Goal: Navigation & Orientation: Find specific page/section

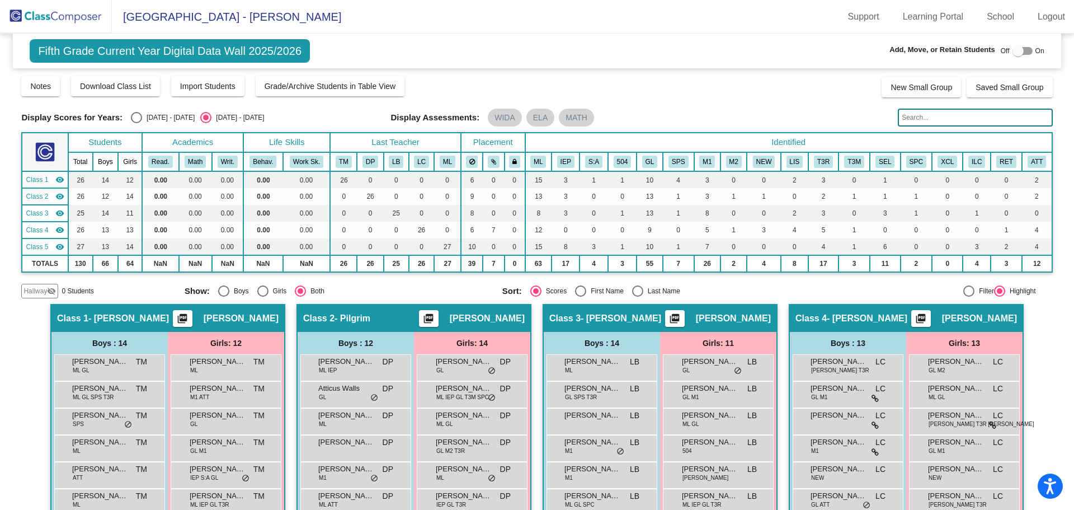
click at [68, 23] on img at bounding box center [56, 16] width 112 height 33
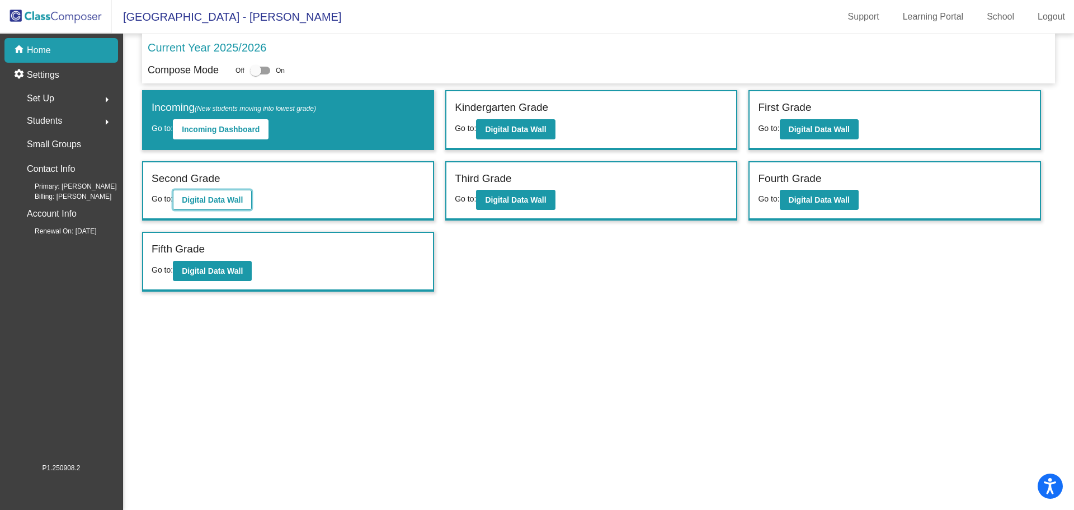
click at [230, 201] on b "Digital Data Wall" at bounding box center [212, 199] width 61 height 9
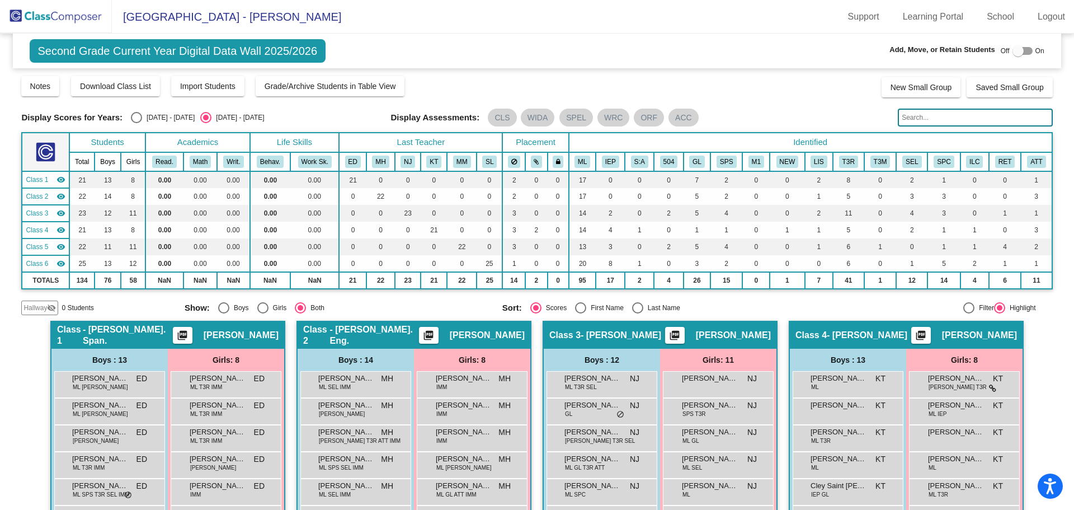
click at [86, 23] on img at bounding box center [56, 16] width 112 height 33
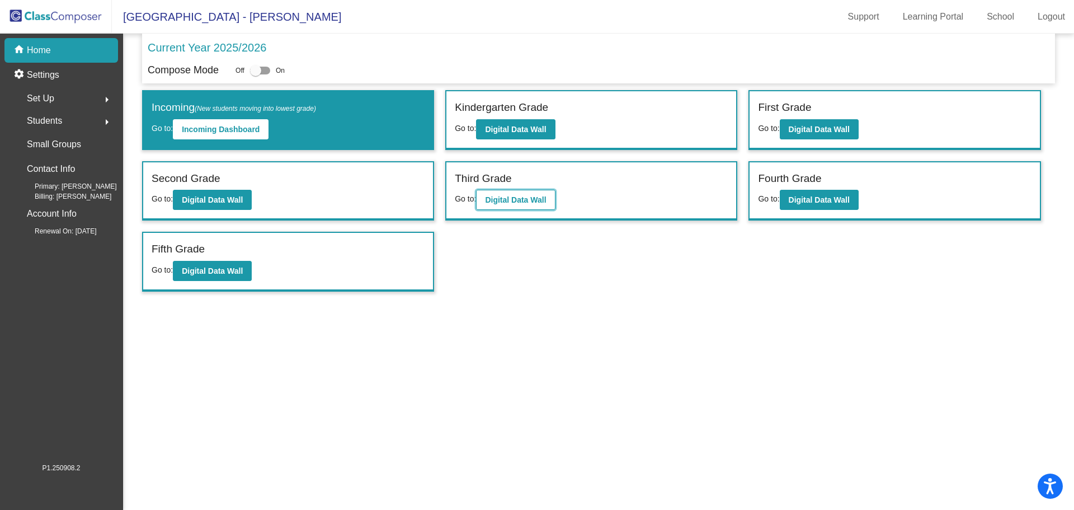
click at [497, 198] on b "Digital Data Wall" at bounding box center [515, 199] width 61 height 9
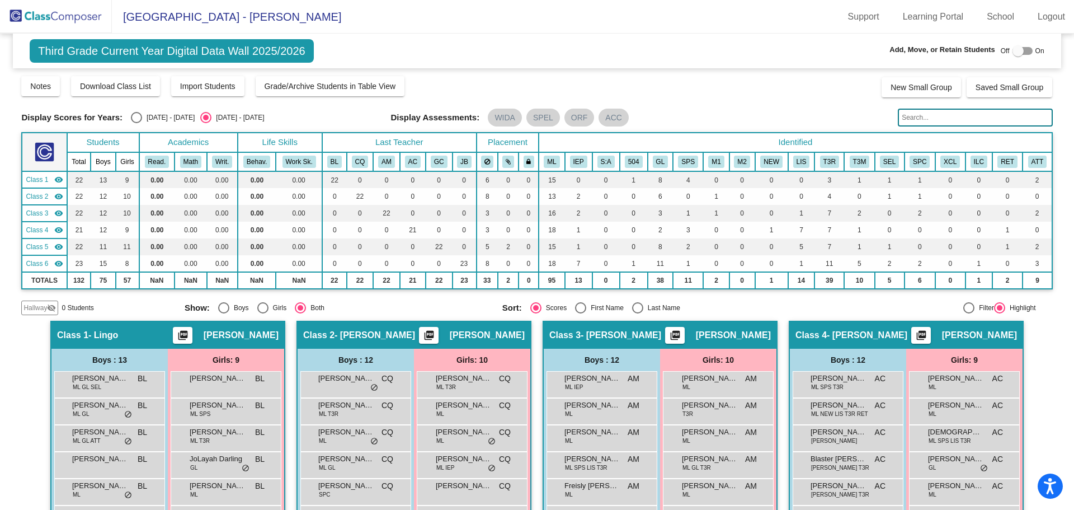
click at [56, 22] on img at bounding box center [56, 16] width 112 height 33
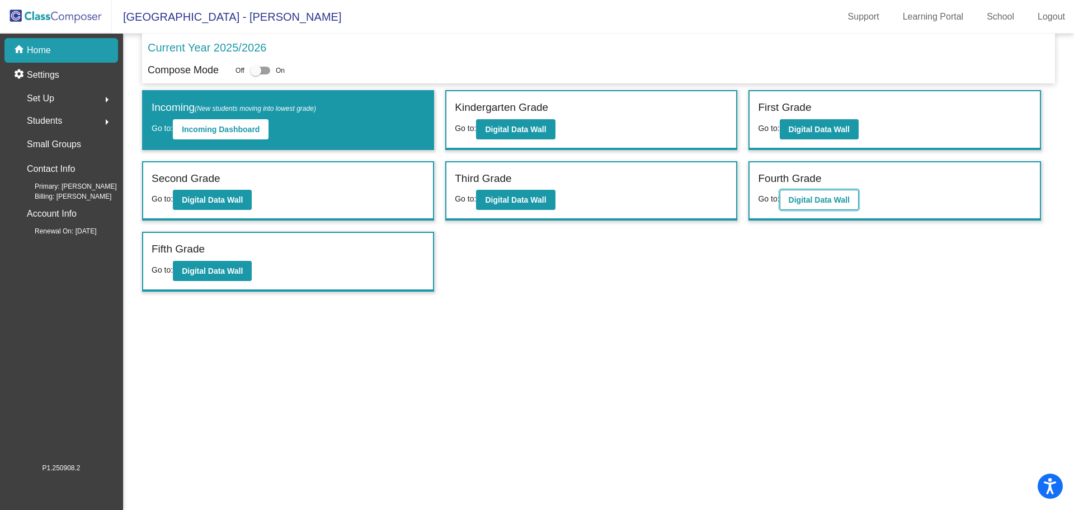
click at [817, 196] on b "Digital Data Wall" at bounding box center [819, 199] width 61 height 9
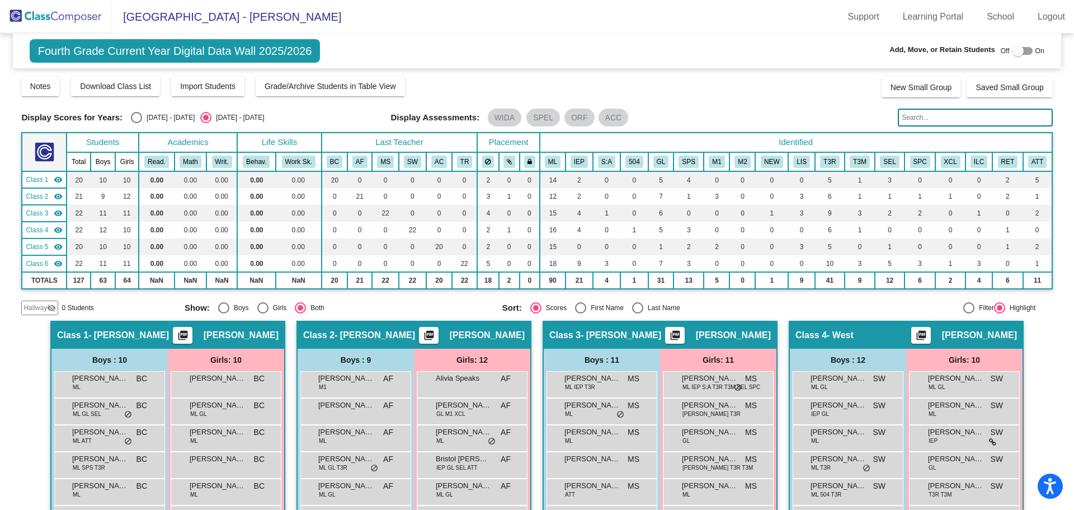
click at [88, 16] on img at bounding box center [56, 16] width 112 height 33
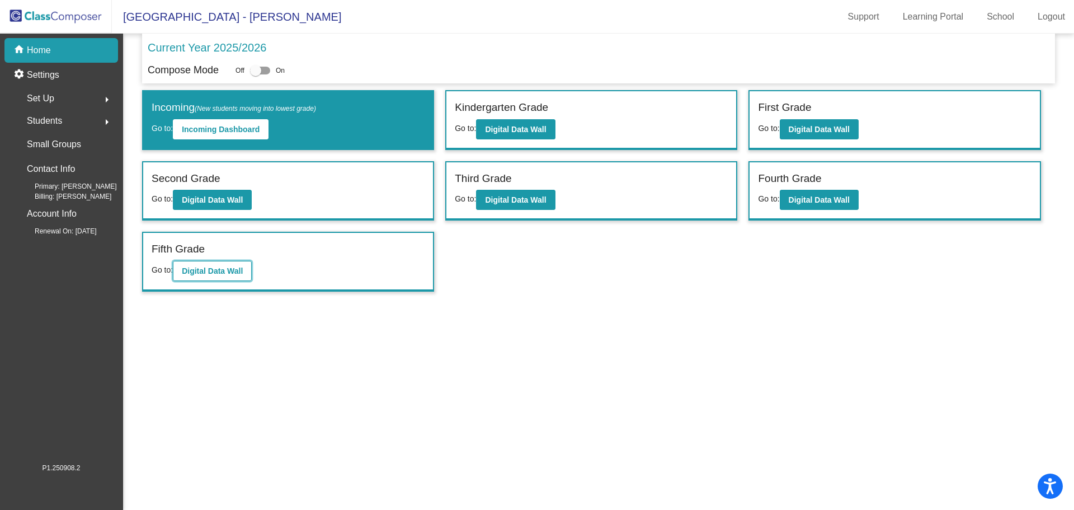
click at [232, 265] on button "Digital Data Wall" at bounding box center [212, 271] width 79 height 20
